Goal: Navigation & Orientation: Understand site structure

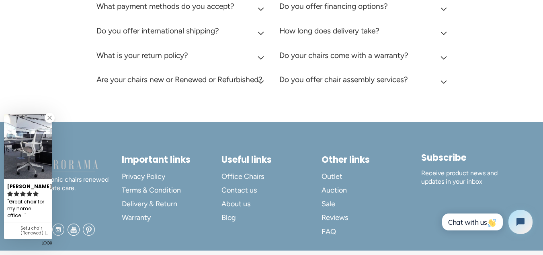
scroll to position [2297, 0]
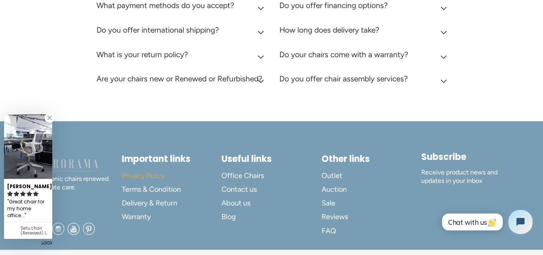
click at [159, 168] on link "Privacy Policy" at bounding box center [172, 175] width 100 height 14
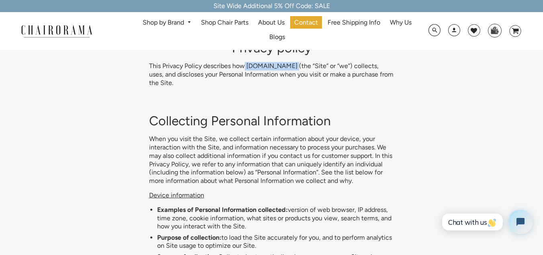
drag, startPoint x: 241, startPoint y: 67, endPoint x: 289, endPoint y: 69, distance: 48.3
click at [289, 69] on p "This Privacy Policy describes how chairorama.com (the “Site” or “we”) collects,…" at bounding box center [271, 74] width 245 height 25
copy p "chairorama.com"
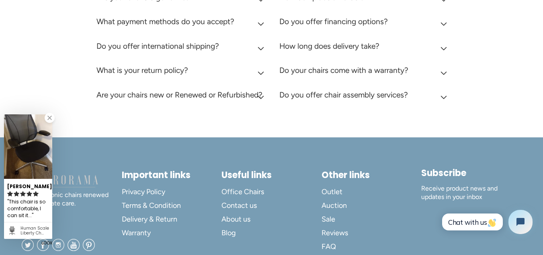
scroll to position [3343, 0]
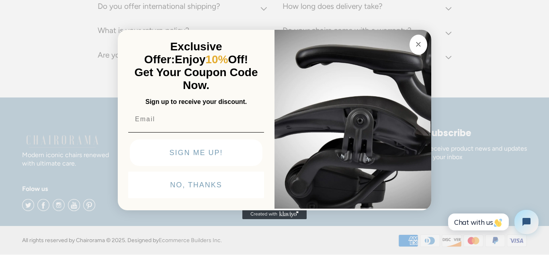
click at [414, 47] on icon "Close dialog" at bounding box center [419, 44] width 10 height 10
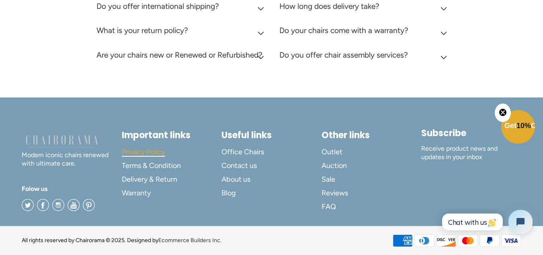
click at [152, 148] on span "Privacy Policy" at bounding box center [143, 151] width 43 height 9
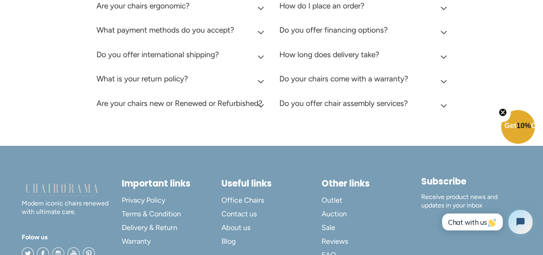
scroll to position [3343, 0]
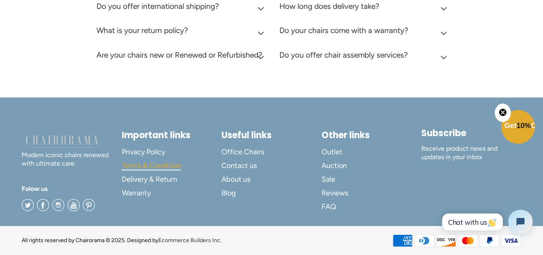
click at [164, 164] on span "Terms & Condition" at bounding box center [151, 165] width 59 height 9
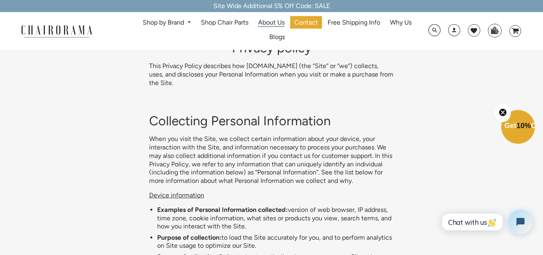
click at [274, 23] on span "About Us" at bounding box center [271, 22] width 27 height 8
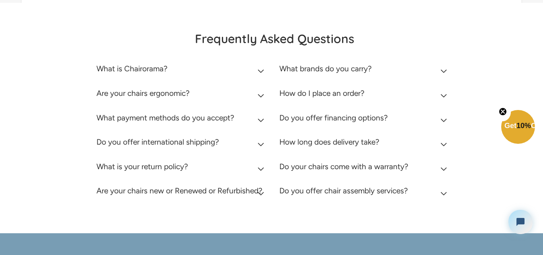
scroll to position [427, 0]
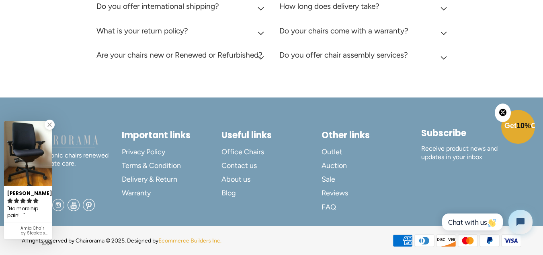
click at [186, 239] on link "Ecommerce Builders Inc." at bounding box center [189, 240] width 63 height 7
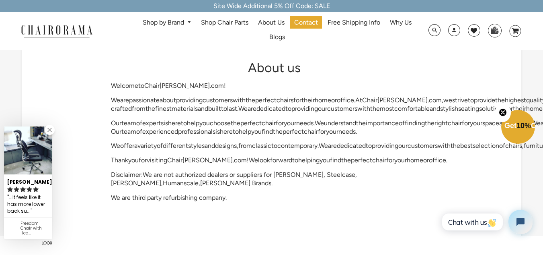
scroll to position [0, 0]
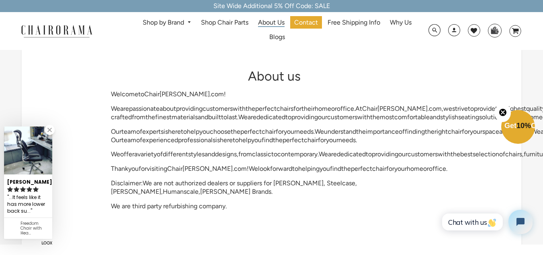
click at [269, 23] on span "About Us" at bounding box center [271, 22] width 27 height 8
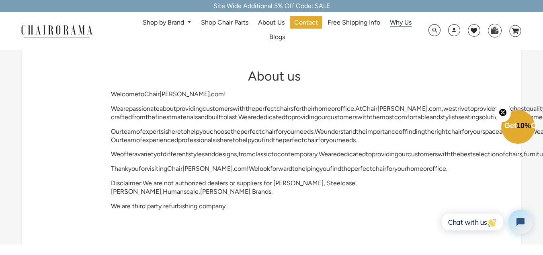
click at [394, 21] on span "Why Us" at bounding box center [401, 22] width 22 height 8
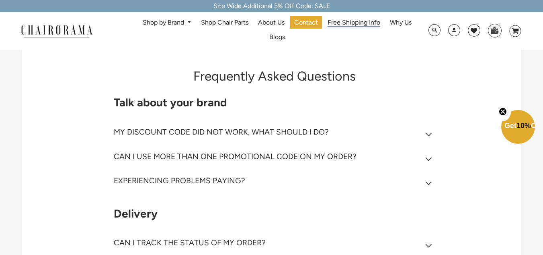
click at [337, 25] on span "Free Shipping Info" at bounding box center [354, 22] width 53 height 8
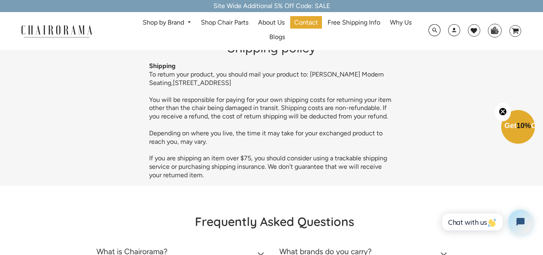
click at [61, 30] on img at bounding box center [56, 31] width 80 height 14
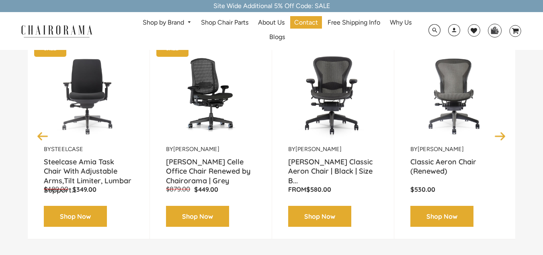
scroll to position [161, 0]
